Goal: Task Accomplishment & Management: Use online tool/utility

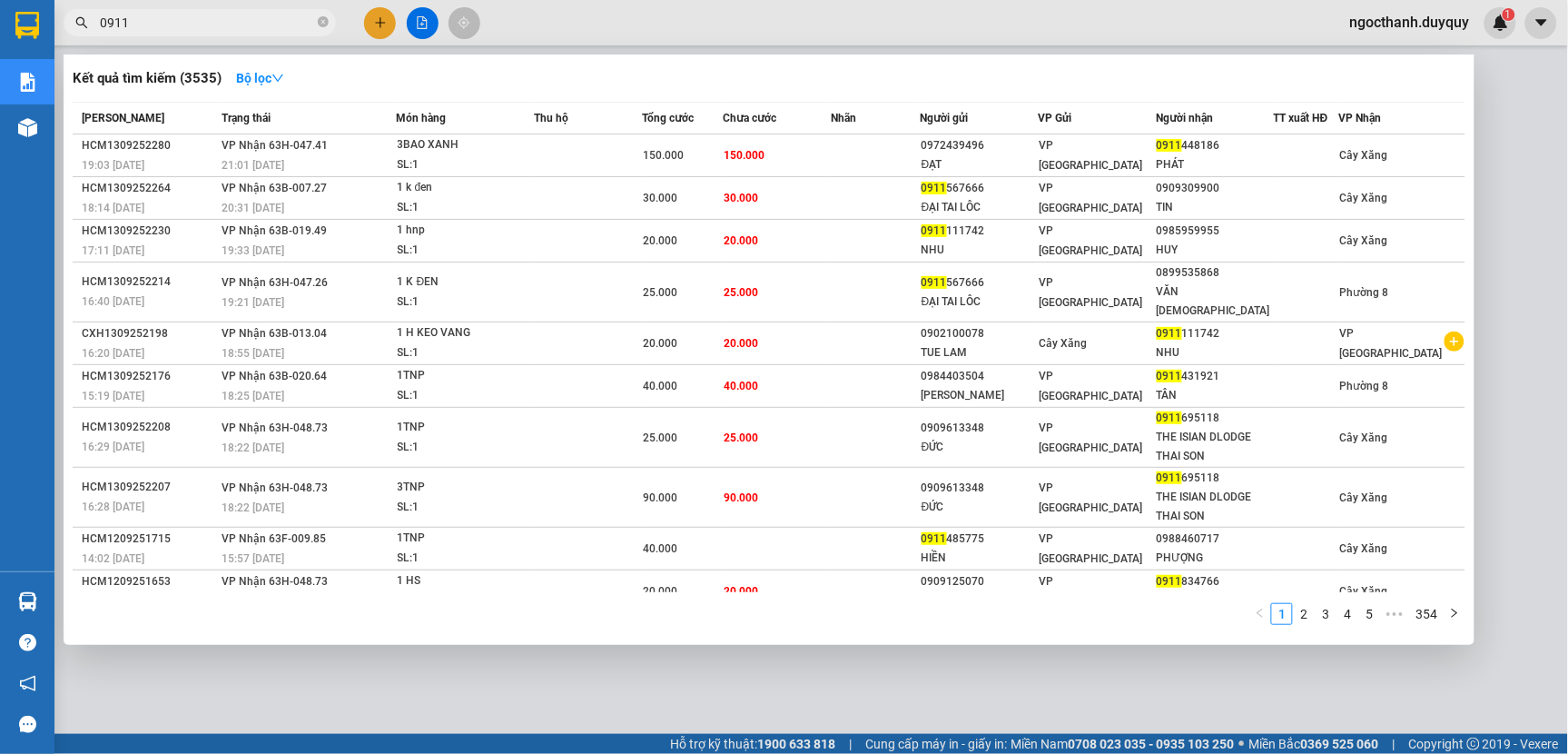
type input "0911"
drag, startPoint x: 728, startPoint y: 669, endPoint x: 0, endPoint y: 618, distance: 729.8
click at [728, 670] on div at bounding box center [784, 377] width 1568 height 754
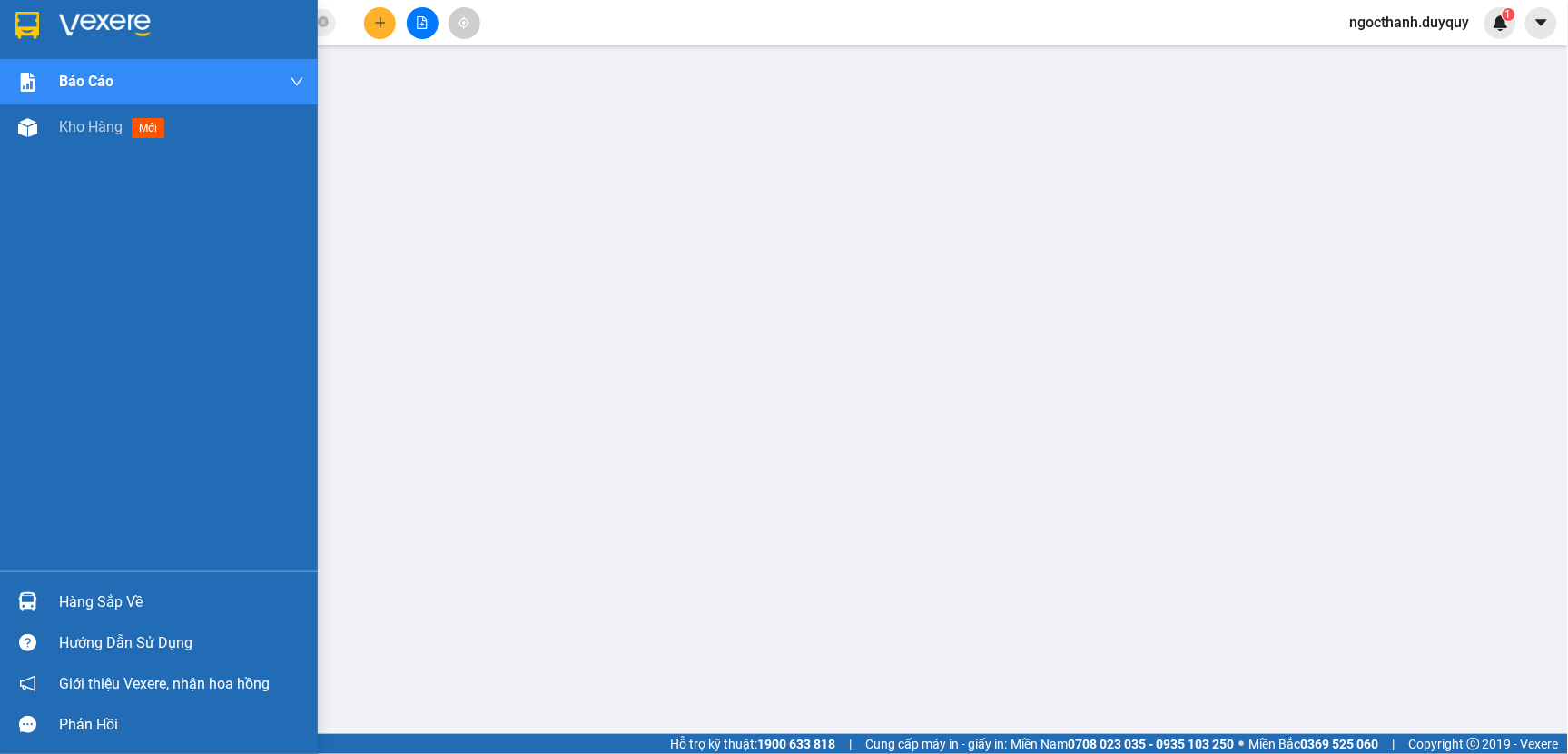
click at [102, 601] on div "Hàng sắp về" at bounding box center [182, 602] width 245 height 27
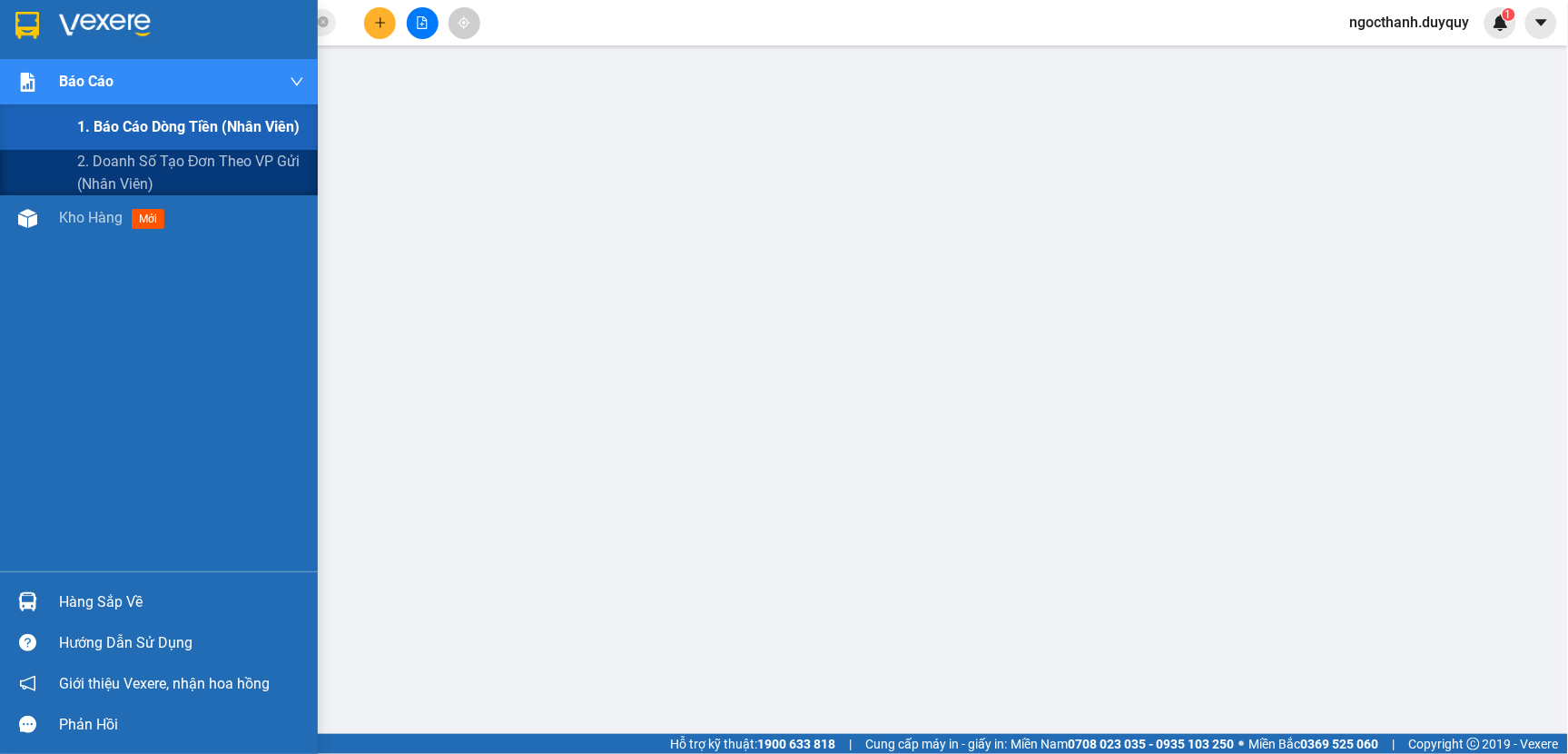
click at [73, 64] on div "Báo cáo" at bounding box center [182, 81] width 245 height 45
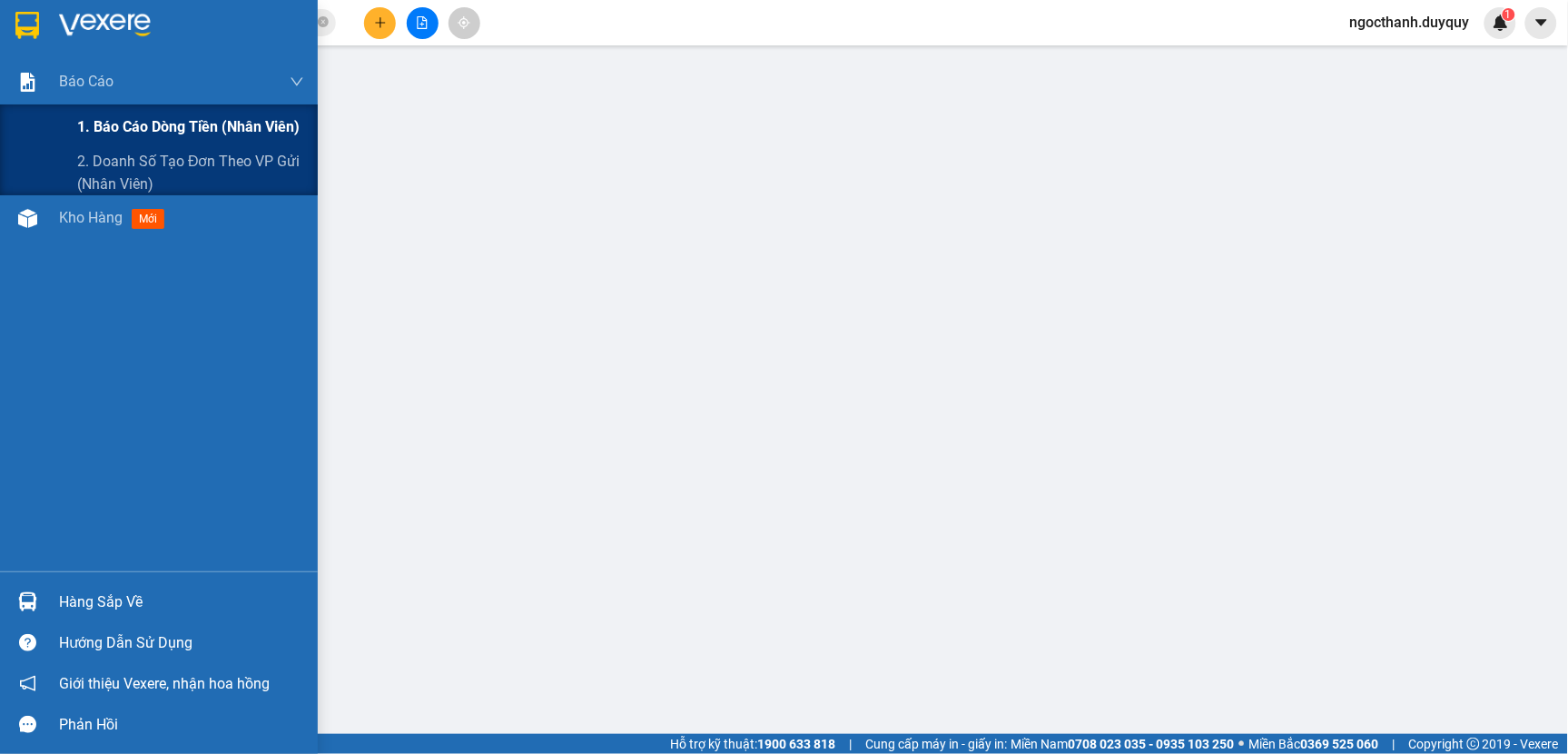
click at [104, 121] on span "1. Báo cáo dòng tiền (nhân viên)" at bounding box center [189, 126] width 222 height 23
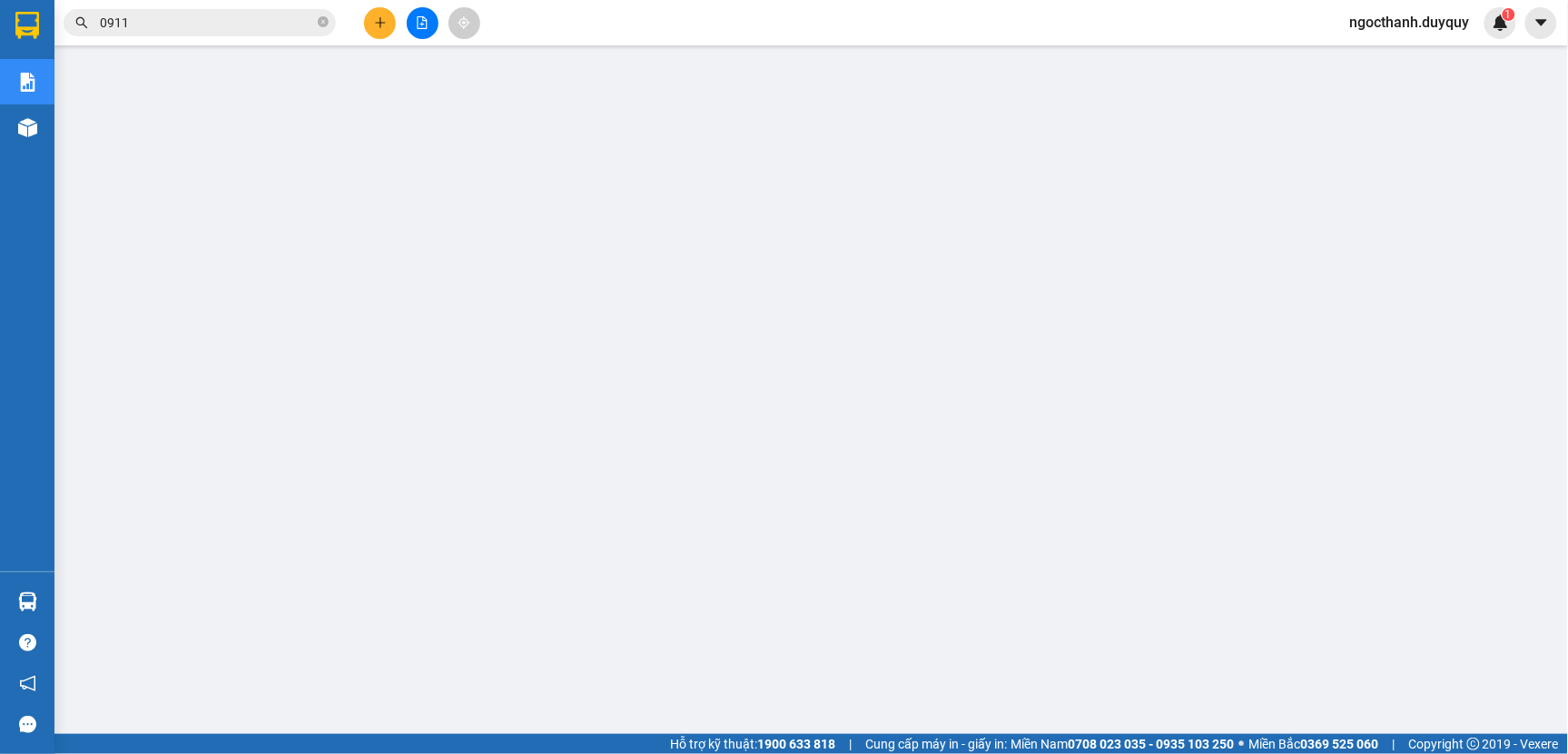
click at [1376, 22] on span "ngocthanh.duyquy" at bounding box center [1409, 22] width 148 height 23
click at [1381, 59] on span "Đăng xuất" at bounding box center [1419, 56] width 113 height 20
